Goal: Find specific page/section: Find specific page/section

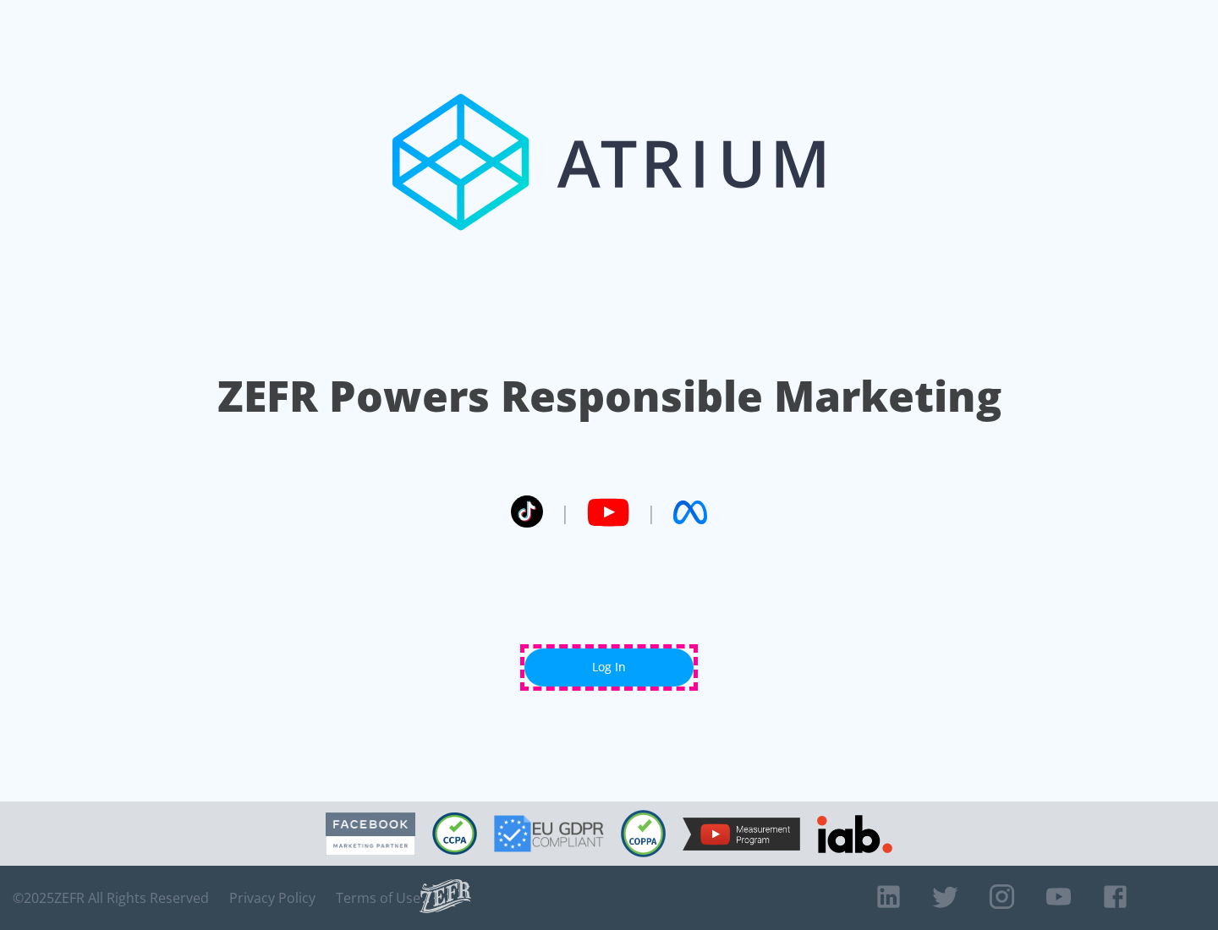
click at [609, 667] on link "Log In" at bounding box center [608, 668] width 169 height 38
